Goal: Find specific page/section: Find specific page/section

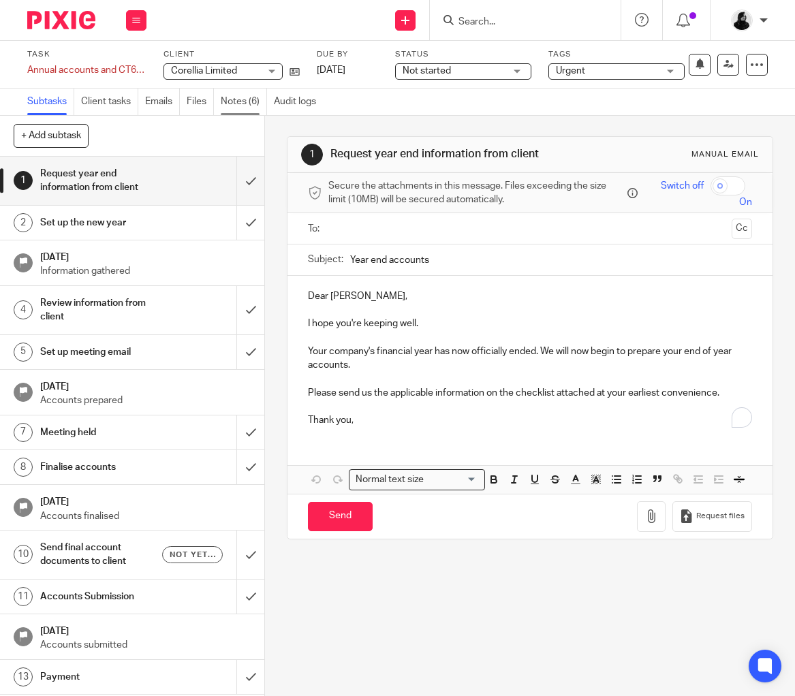
click at [230, 99] on link "Notes (6)" at bounding box center [244, 102] width 46 height 27
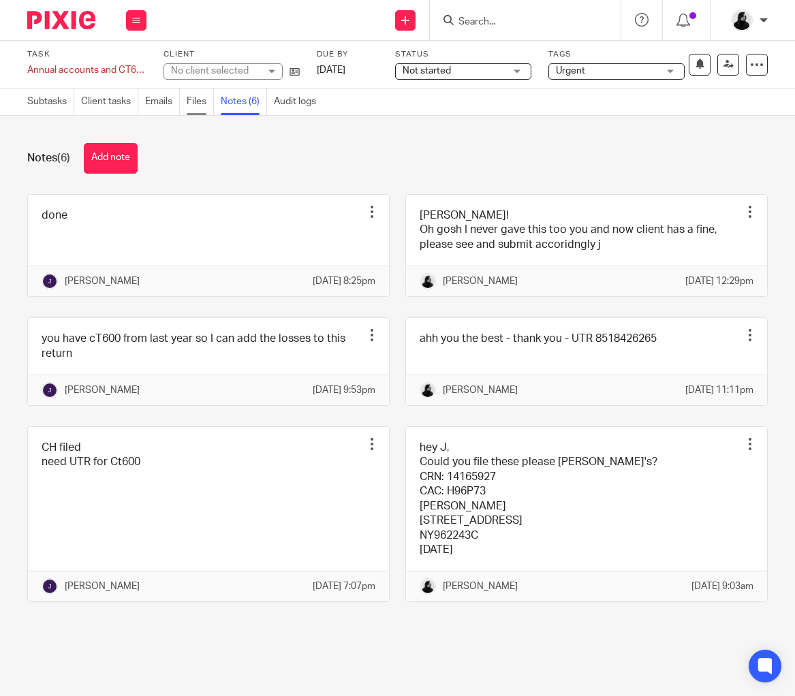
click at [202, 100] on link "Files" at bounding box center [200, 102] width 27 height 27
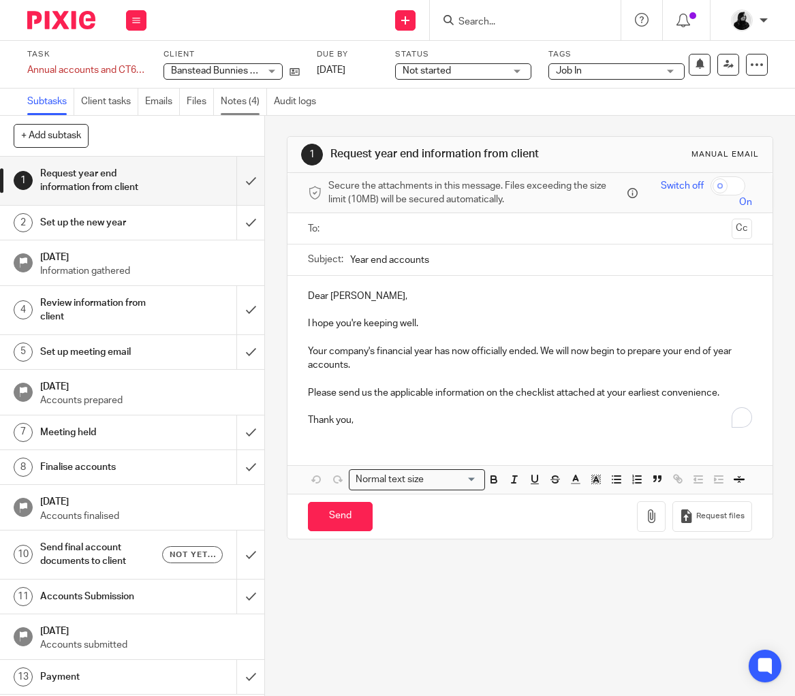
click at [244, 108] on link "Notes (4)" at bounding box center [244, 102] width 46 height 27
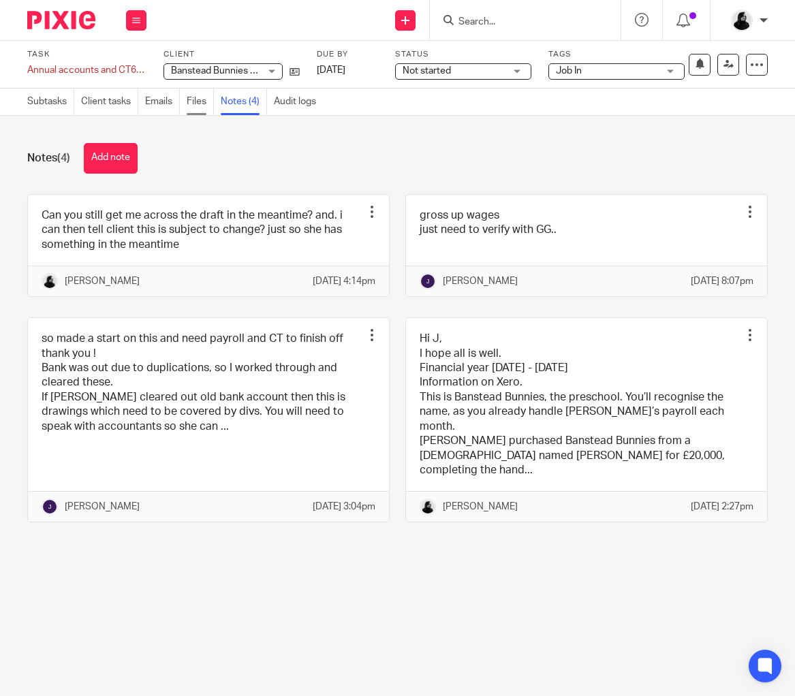
click at [211, 104] on link "Files" at bounding box center [200, 102] width 27 height 27
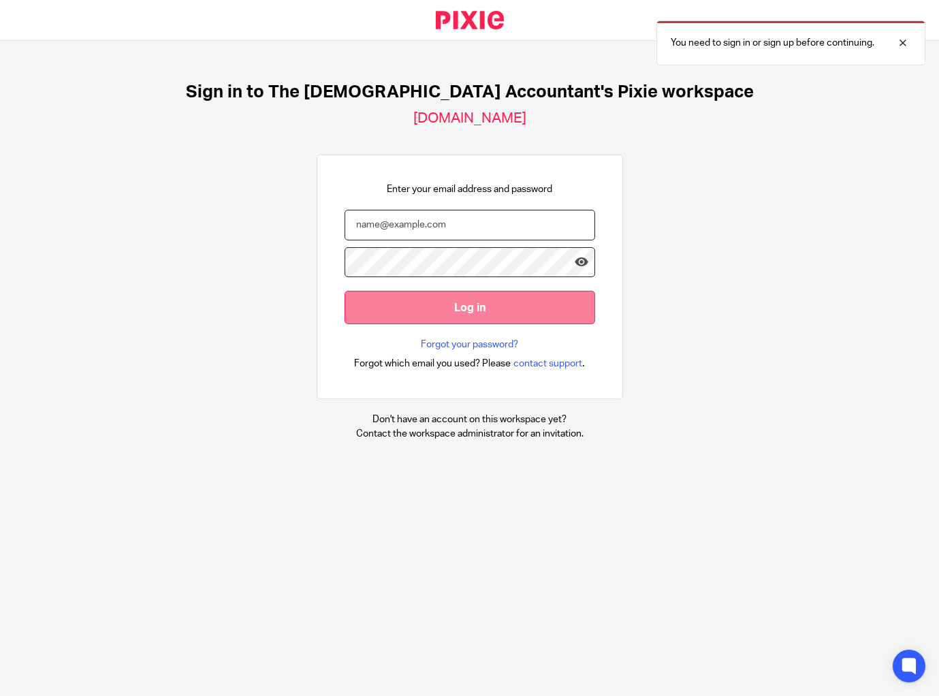
type input "[EMAIL_ADDRESS][DOMAIN_NAME]"
click at [476, 318] on input "Log in" at bounding box center [470, 307] width 251 height 33
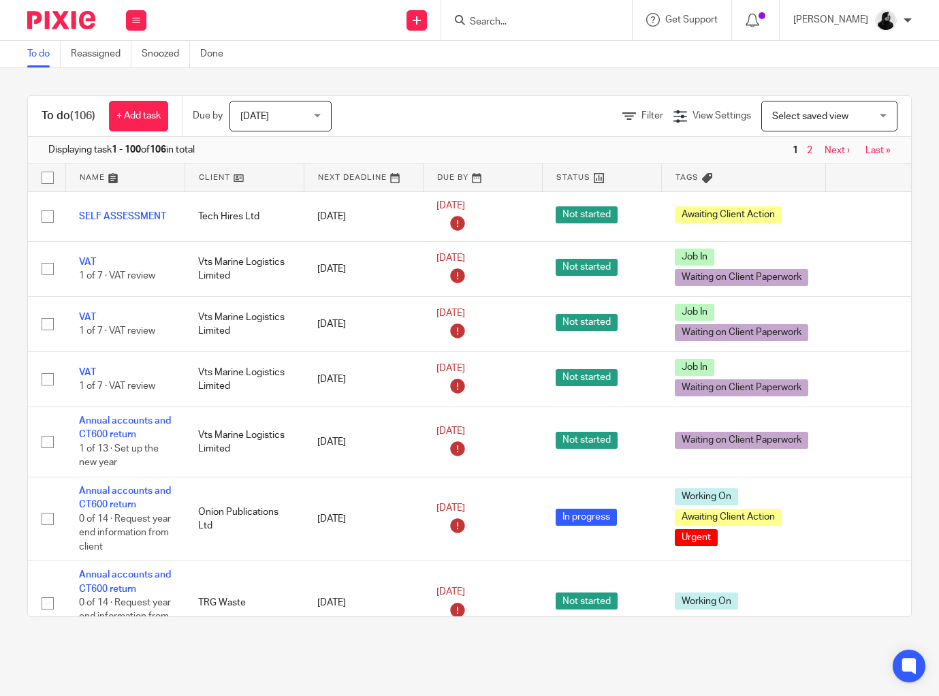
click at [536, 18] on input "Search" at bounding box center [530, 22] width 123 height 12
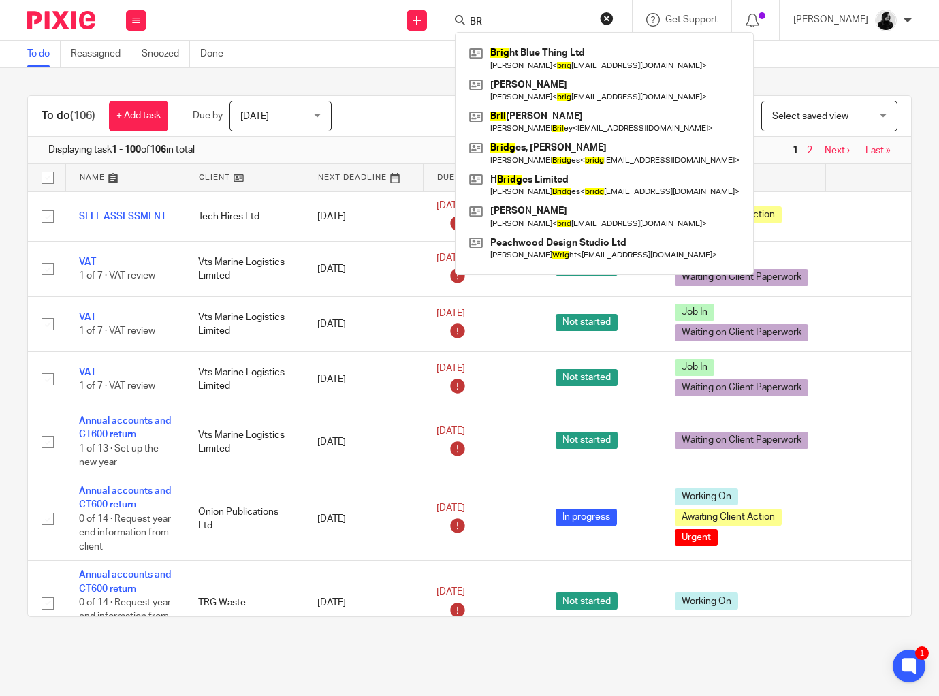
type input "B"
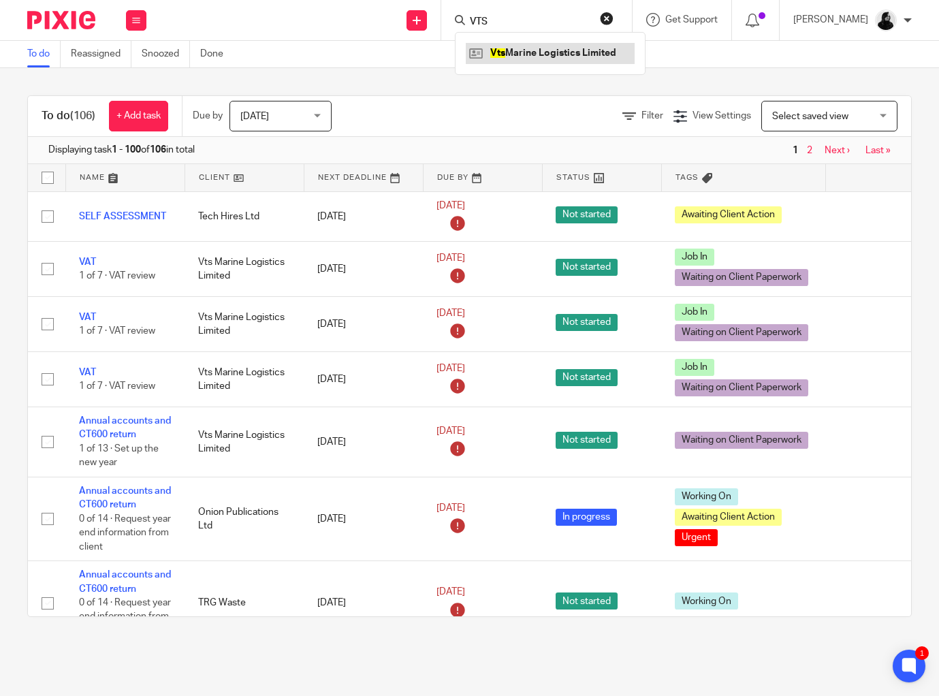
type input "VTS"
click at [529, 54] on link at bounding box center [550, 53] width 169 height 20
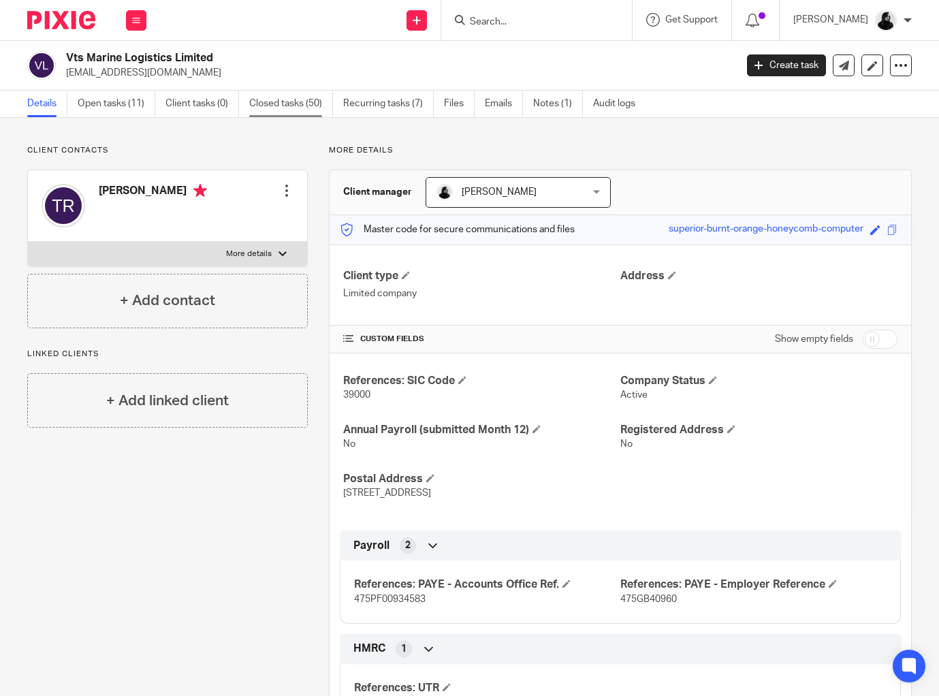
click at [260, 101] on link "Closed tasks (50)" at bounding box center [291, 104] width 84 height 27
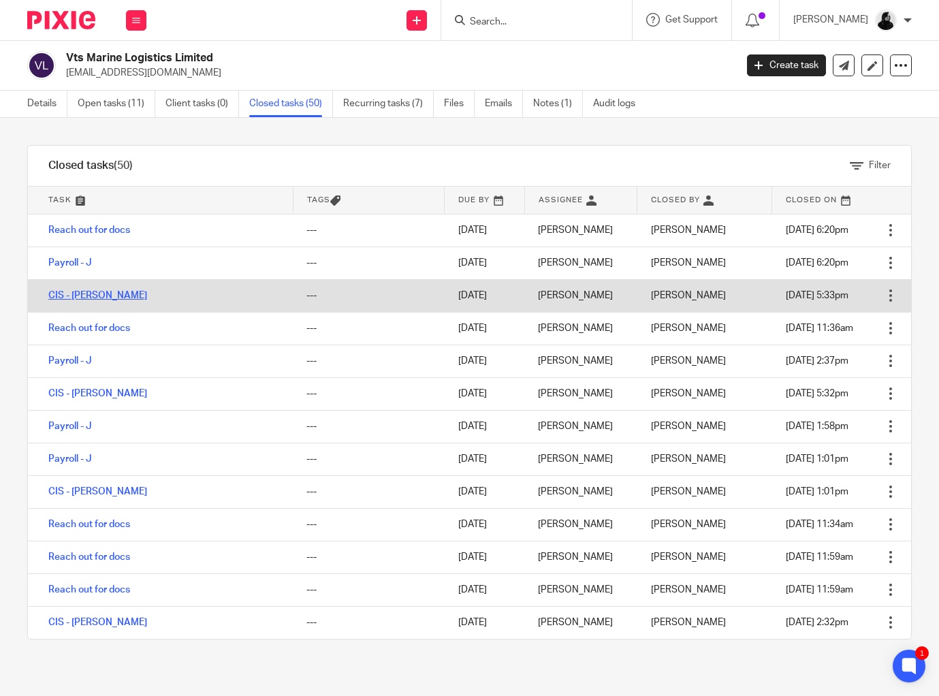
click at [82, 298] on link "CIS - [PERSON_NAME]" at bounding box center [97, 296] width 99 height 10
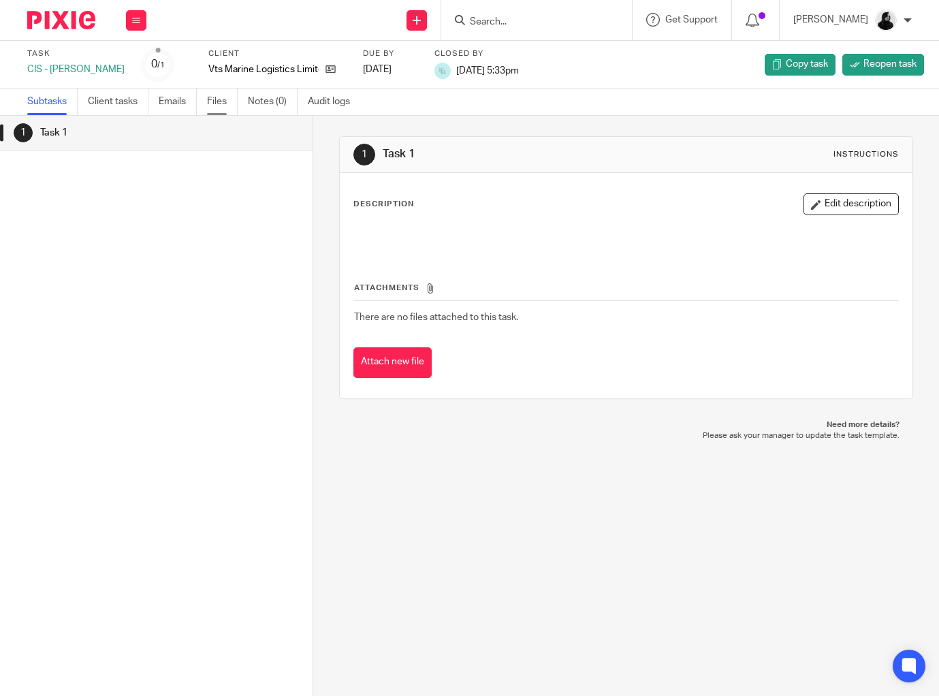
click at [225, 109] on link "Files" at bounding box center [222, 102] width 31 height 27
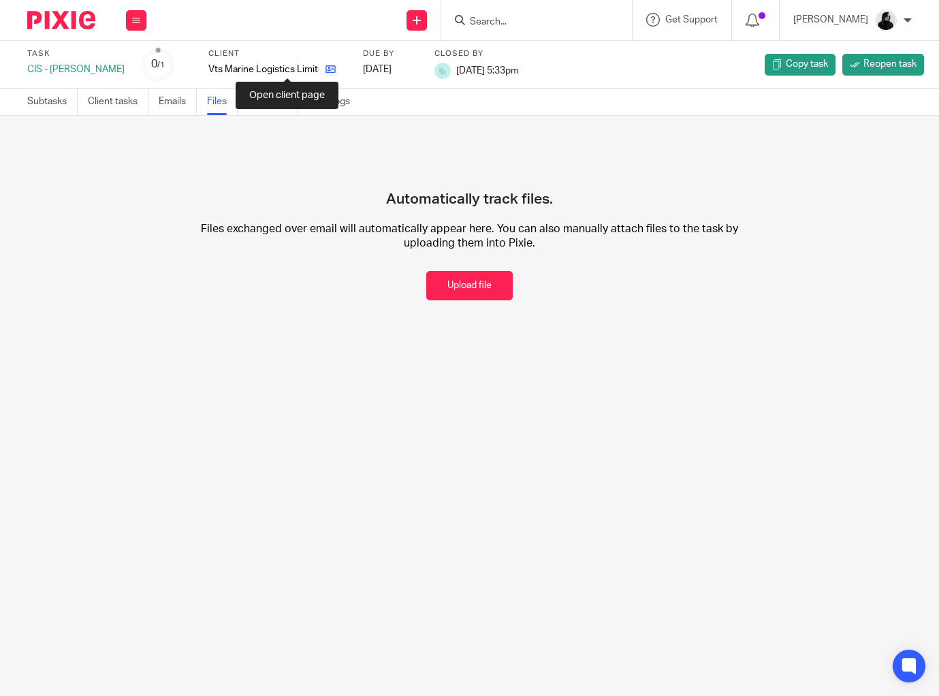
click at [326, 73] on icon at bounding box center [331, 69] width 10 height 10
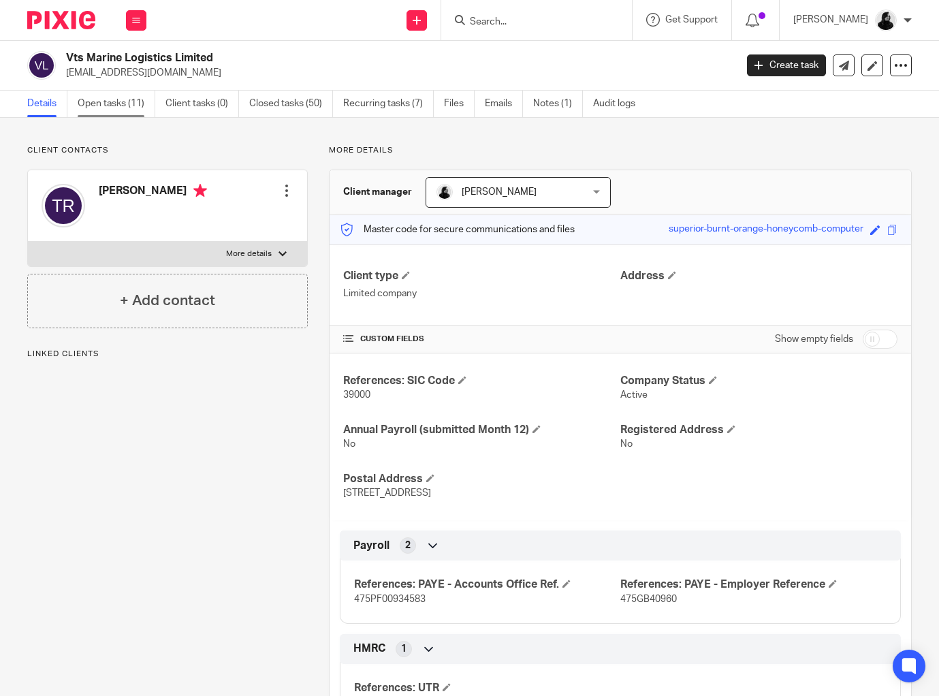
click at [136, 110] on link "Open tasks (11)" at bounding box center [117, 104] width 78 height 27
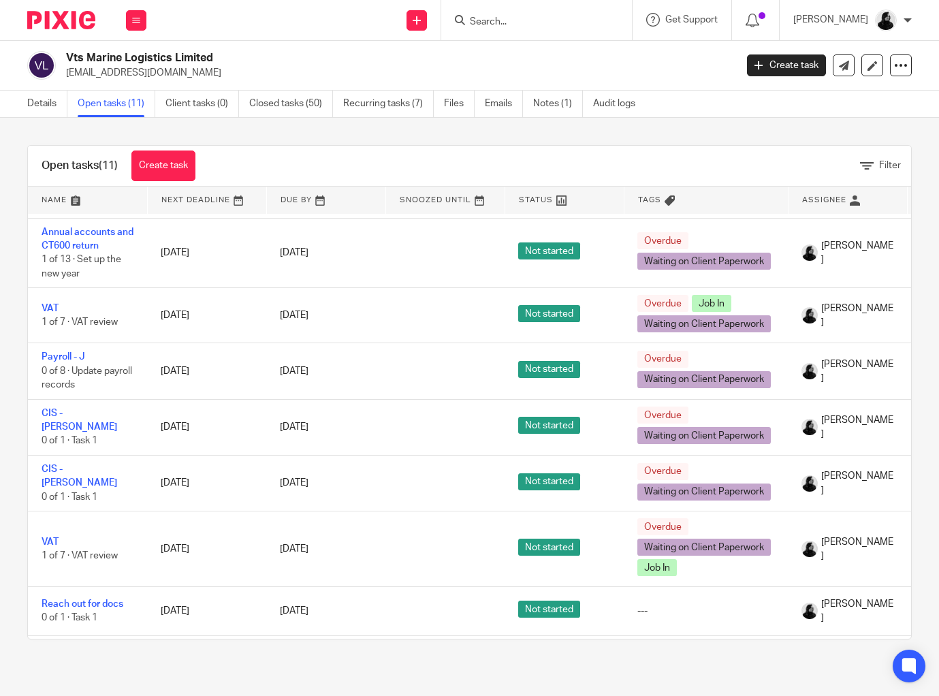
scroll to position [230, 0]
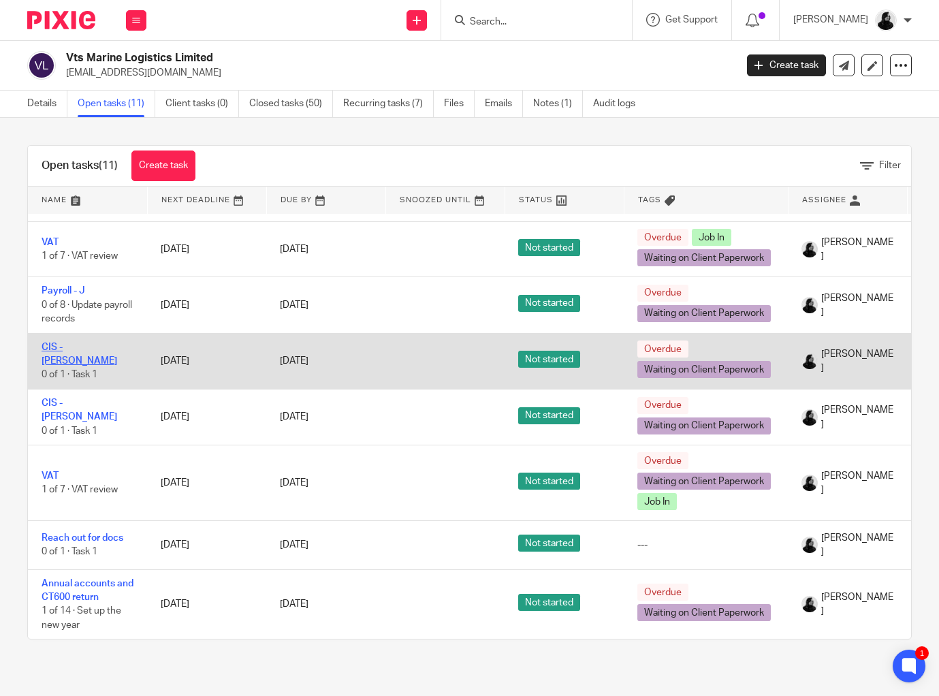
click at [78, 350] on link "CIS - [PERSON_NAME]" at bounding box center [80, 354] width 76 height 23
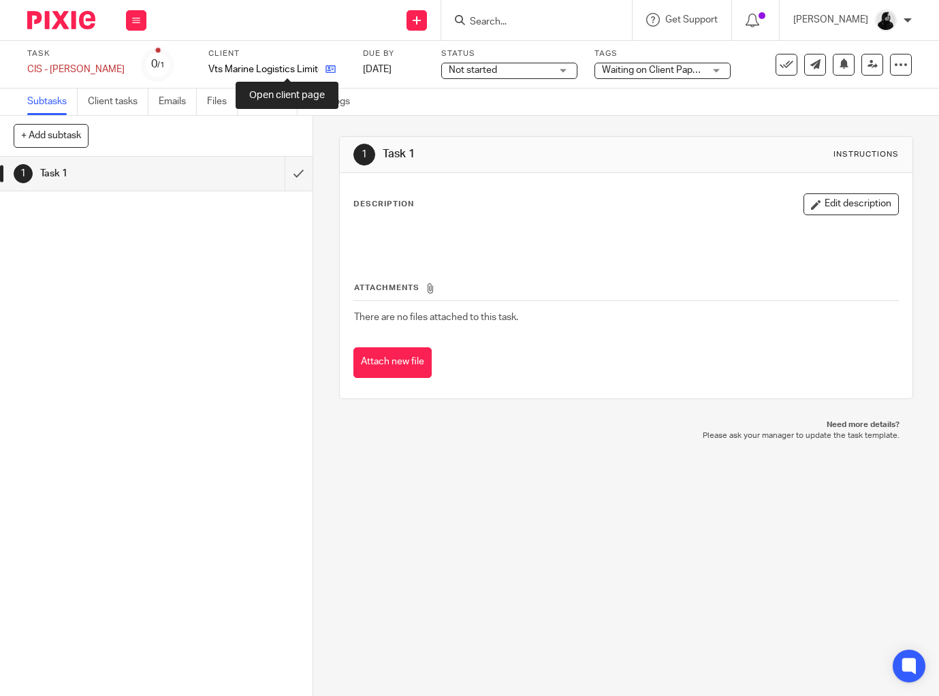
click at [326, 69] on icon at bounding box center [331, 69] width 10 height 10
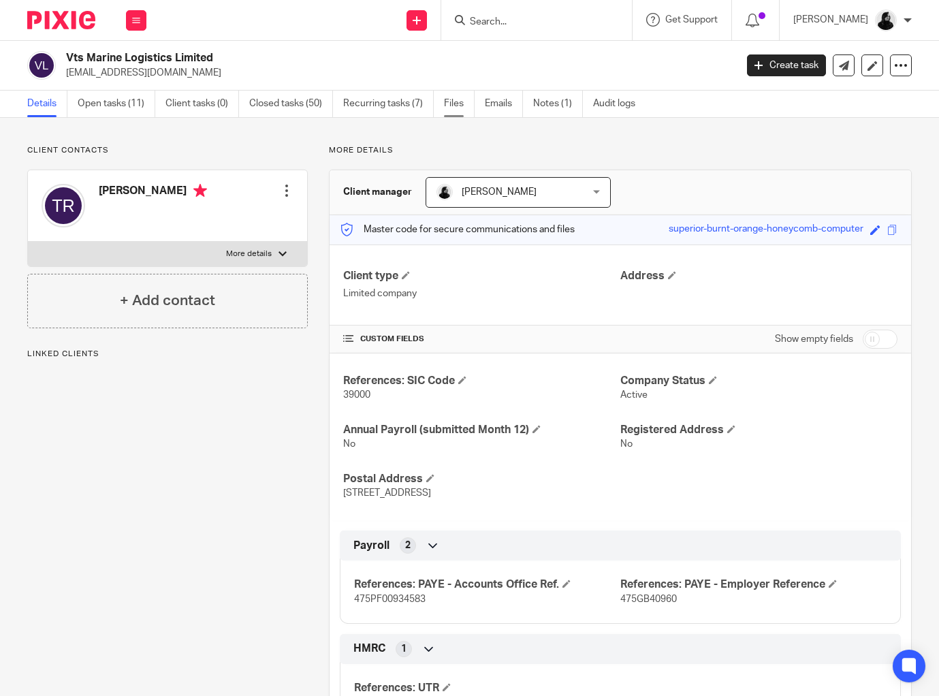
click at [474, 108] on link "Files" at bounding box center [459, 104] width 31 height 27
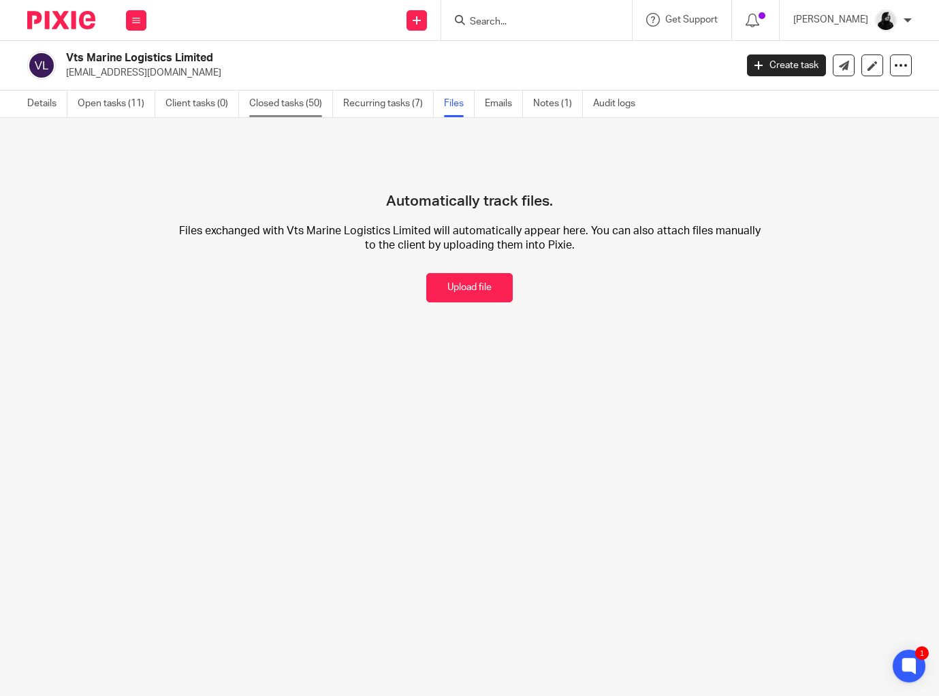
click at [310, 110] on link "Closed tasks (50)" at bounding box center [291, 104] width 84 height 27
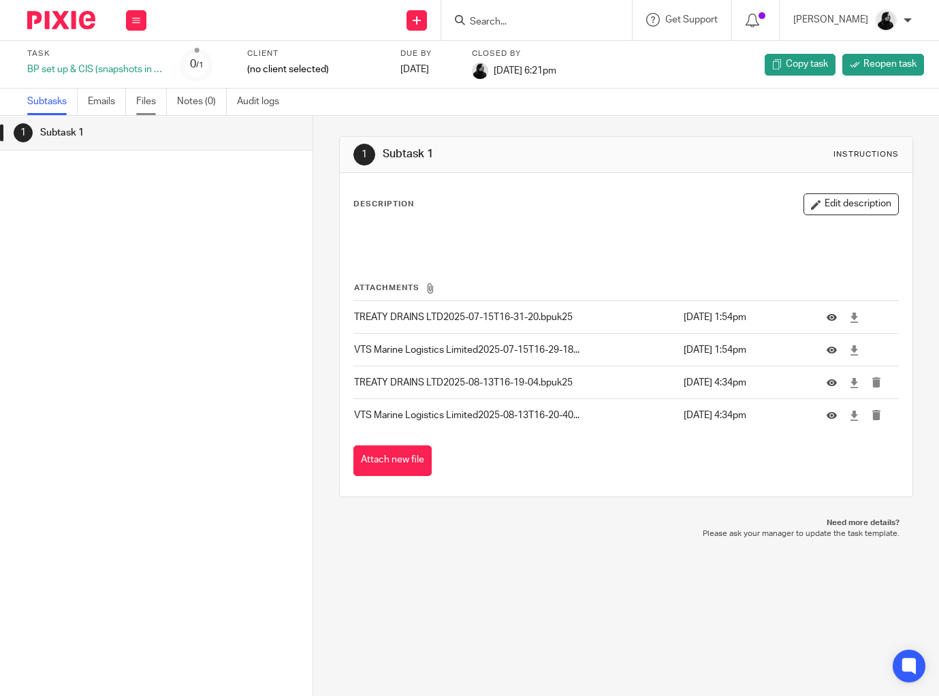
click at [157, 105] on link "Files" at bounding box center [151, 102] width 31 height 27
click at [852, 383] on icon at bounding box center [855, 383] width 10 height 10
click at [852, 416] on icon at bounding box center [855, 416] width 10 height 10
click at [832, 465] on div "Attach new file" at bounding box center [627, 461] width 546 height 31
click at [852, 386] on icon at bounding box center [855, 383] width 10 height 10
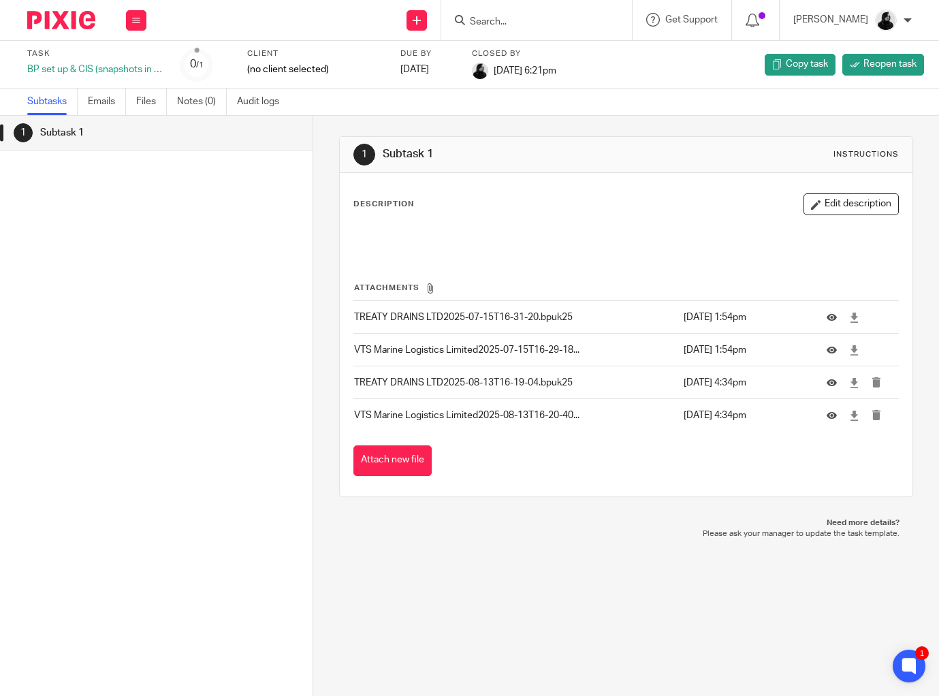
click at [556, 16] on input "Search" at bounding box center [530, 22] width 123 height 12
type input "VTS"
click at [553, 59] on link at bounding box center [550, 53] width 169 height 20
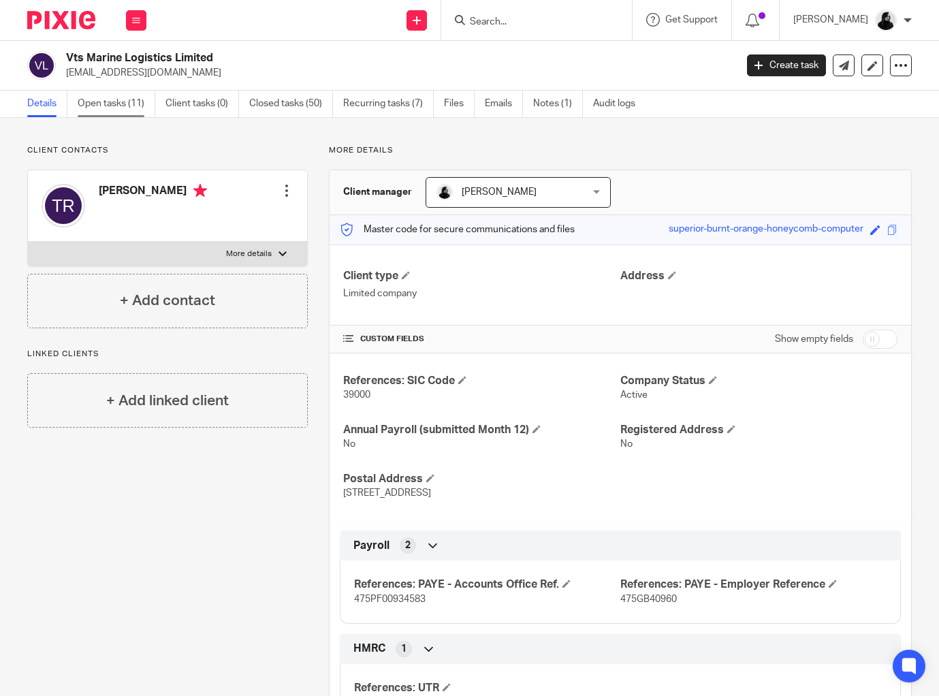
click at [121, 107] on link "Open tasks (11)" at bounding box center [117, 104] width 78 height 27
